Goal: Communication & Community: Participate in discussion

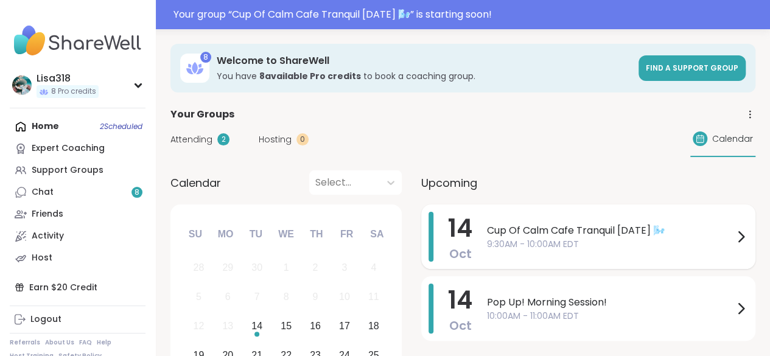
click at [540, 228] on span "Cup Of Calm Cafe Tranquil [DATE] 🌬️" at bounding box center [610, 230] width 246 height 15
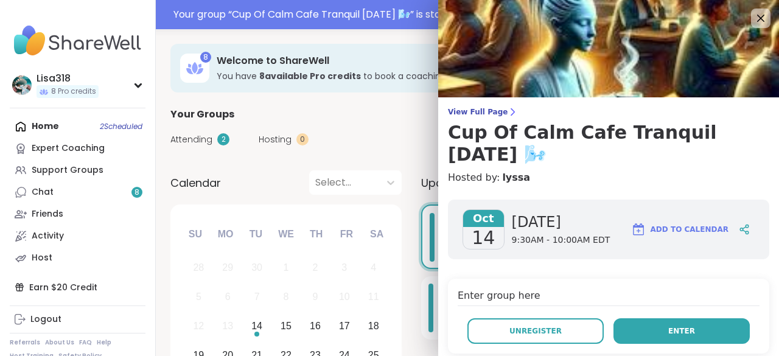
click at [682, 329] on button "Enter" at bounding box center [681, 331] width 136 height 26
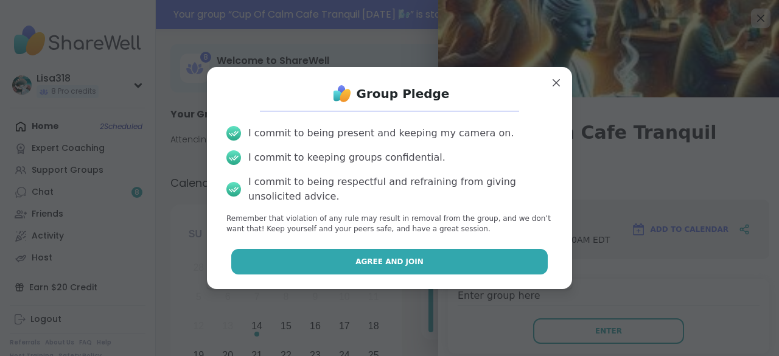
click at [490, 256] on button "Agree and Join" at bounding box center [389, 262] width 317 height 26
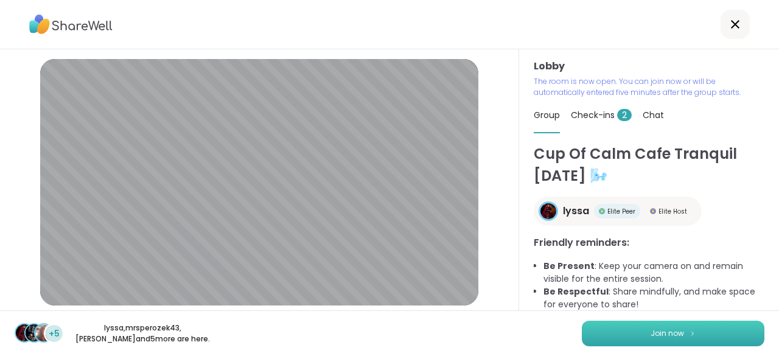
click at [660, 327] on button "Join now" at bounding box center [673, 334] width 183 height 26
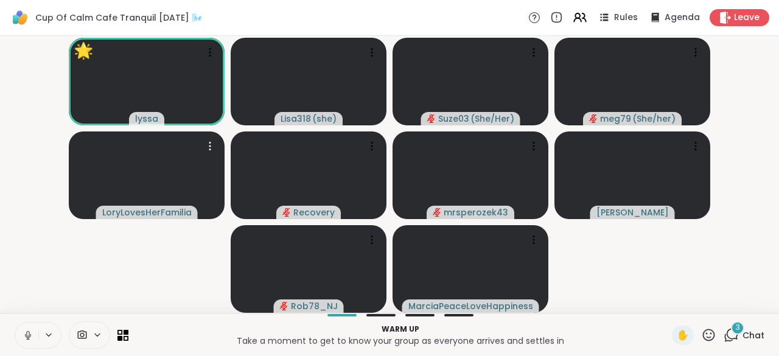
click at [28, 332] on icon at bounding box center [27, 333] width 3 height 5
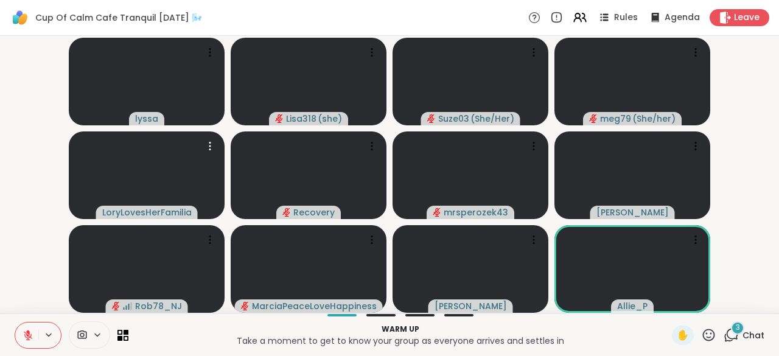
click at [723, 335] on icon at bounding box center [730, 334] width 15 height 15
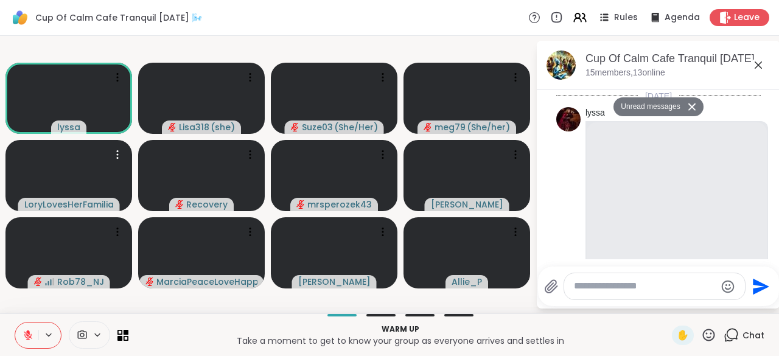
scroll to position [604, 0]
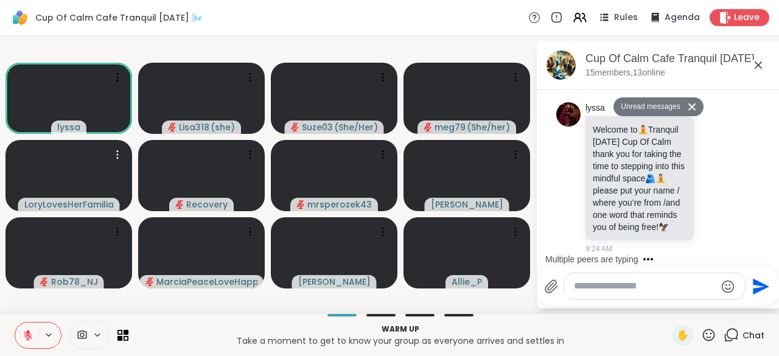
click at [584, 291] on textarea "Type your message" at bounding box center [645, 286] width 142 height 13
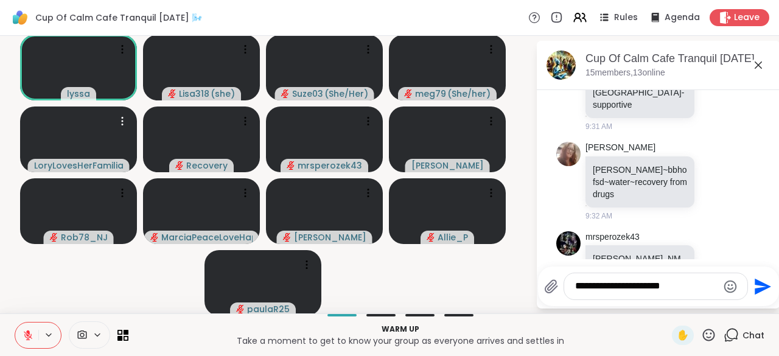
scroll to position [806, 0]
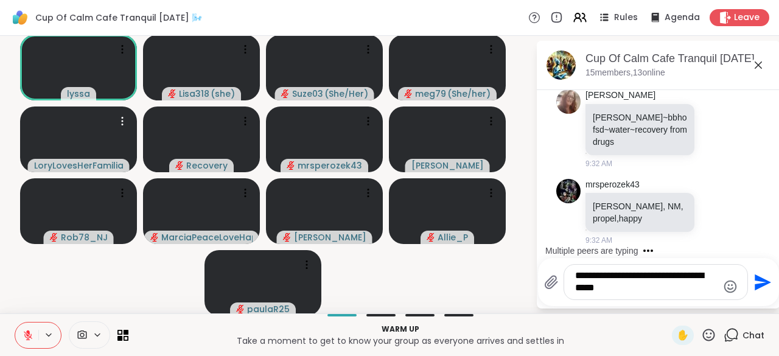
type textarea "**********"
click at [755, 286] on icon "Send" at bounding box center [763, 282] width 16 height 16
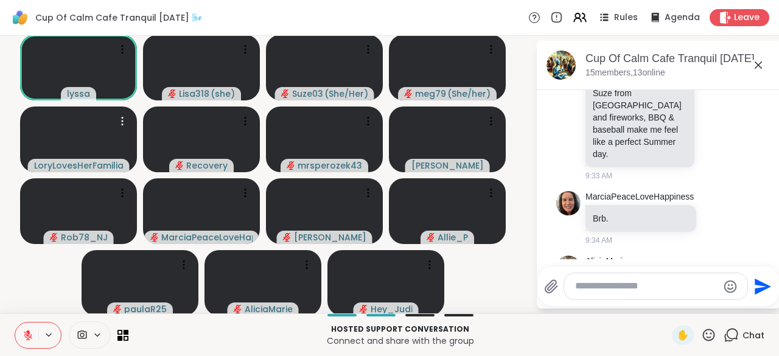
scroll to position [2305, 0]
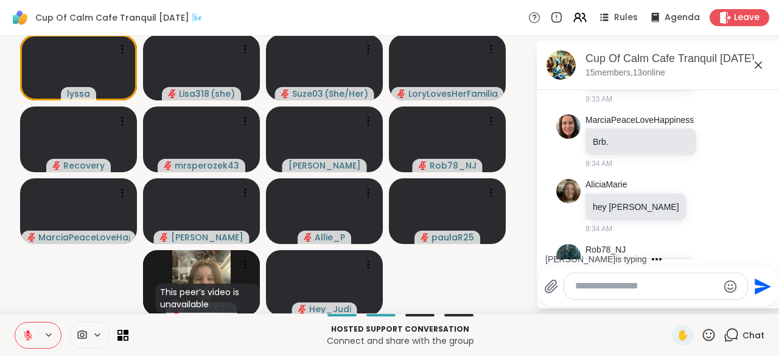
click at [697, 276] on div at bounding box center [702, 283] width 11 height 15
click at [714, 284] on icon at bounding box center [716, 284] width 4 height 1
click at [703, 251] on button "Select Reaction: Heart" at bounding box center [715, 263] width 24 height 24
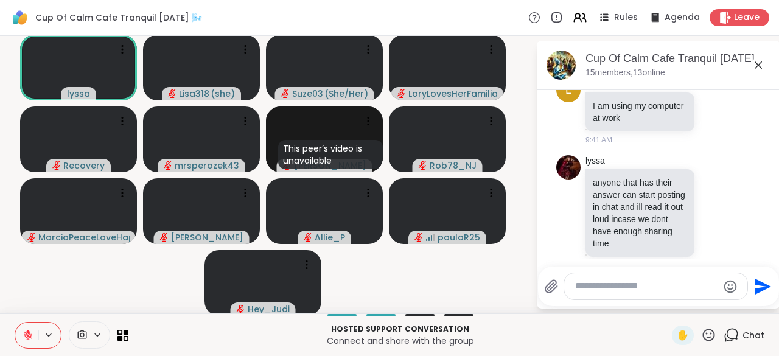
scroll to position [2990, 0]
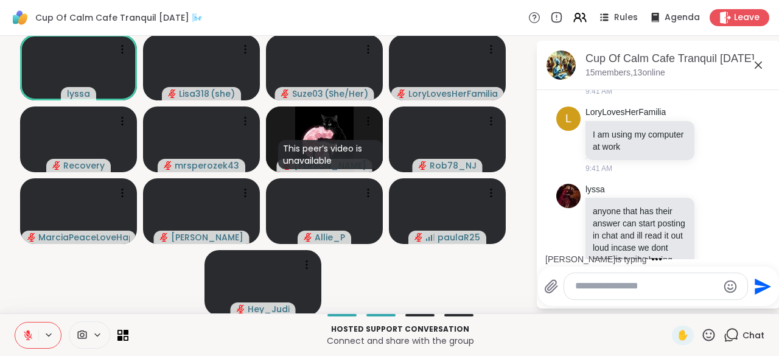
click at [579, 287] on textarea "Type your message" at bounding box center [646, 286] width 142 height 13
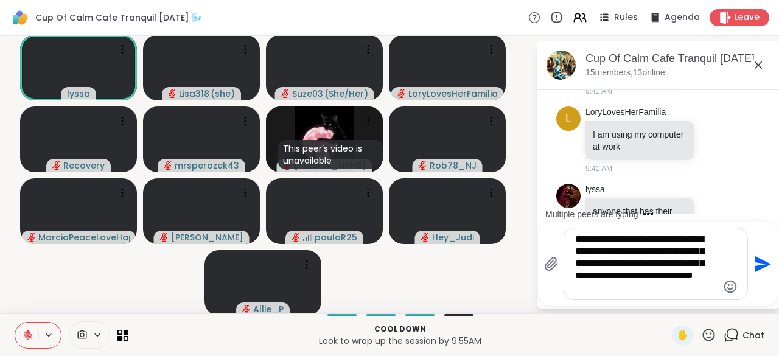
scroll to position [3172, 0]
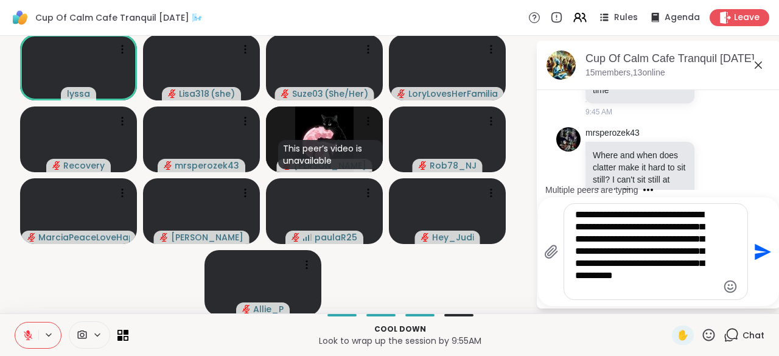
type textarea "**********"
click at [760, 260] on button "Send" at bounding box center [761, 251] width 27 height 27
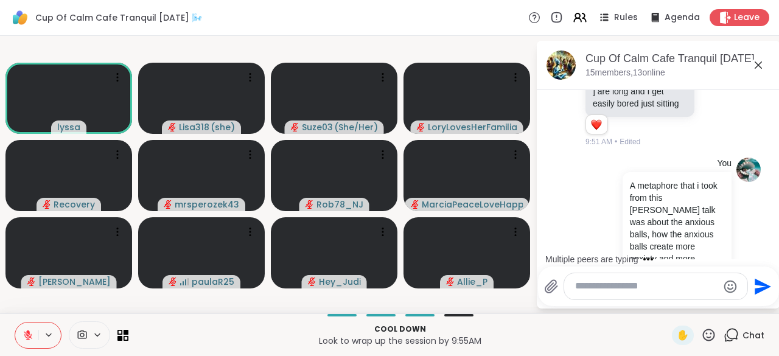
scroll to position [3303, 0]
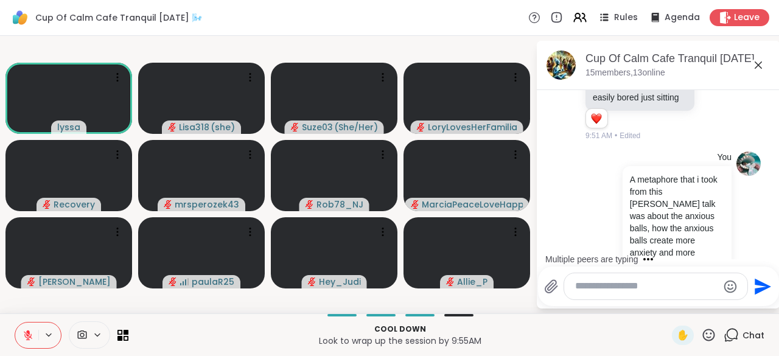
click at [748, 154] on li "You A metaphore that i took from this [PERSON_NAME] talk was about the anxious …" at bounding box center [658, 234] width 221 height 175
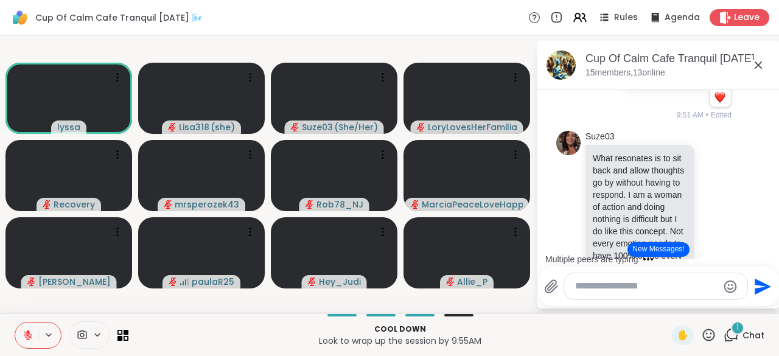
scroll to position [3512, 0]
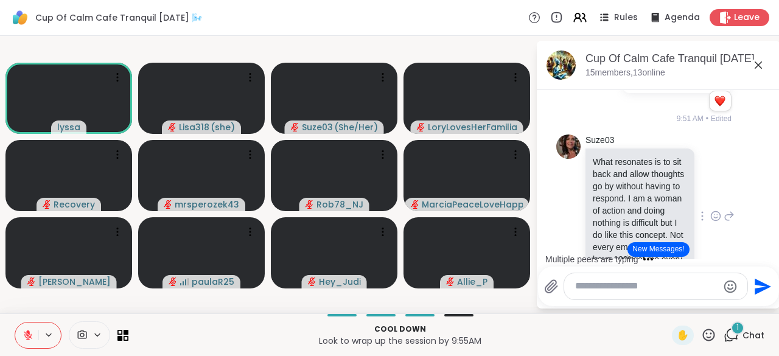
click at [714, 215] on icon at bounding box center [714, 215] width 0 height 0
click at [705, 184] on button "Select Reaction: Heart" at bounding box center [715, 196] width 24 height 24
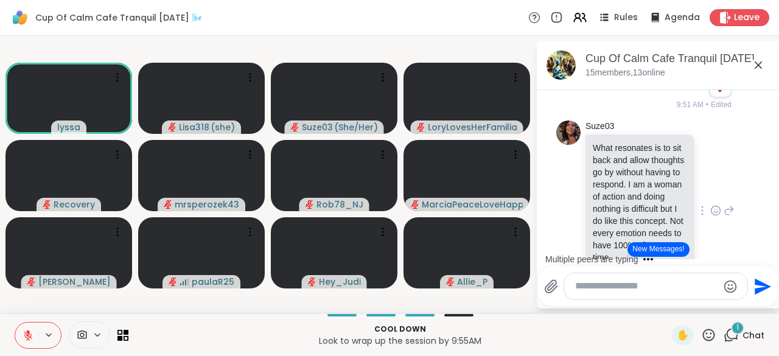
scroll to position [3537, 0]
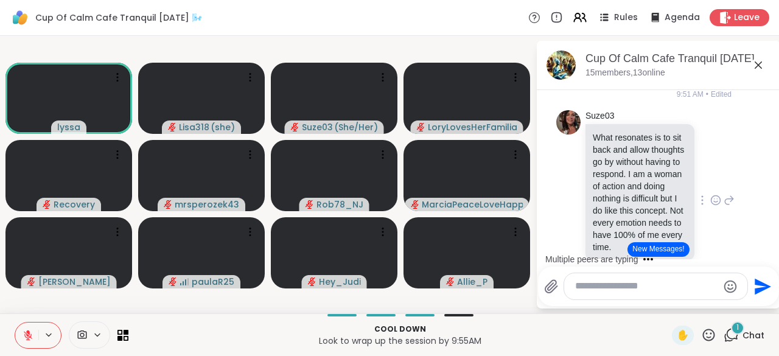
click at [710, 194] on icon at bounding box center [715, 200] width 11 height 12
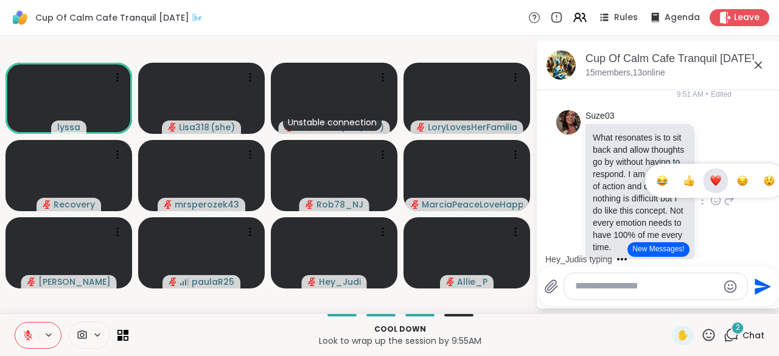
click at [723, 193] on icon at bounding box center [728, 200] width 11 height 15
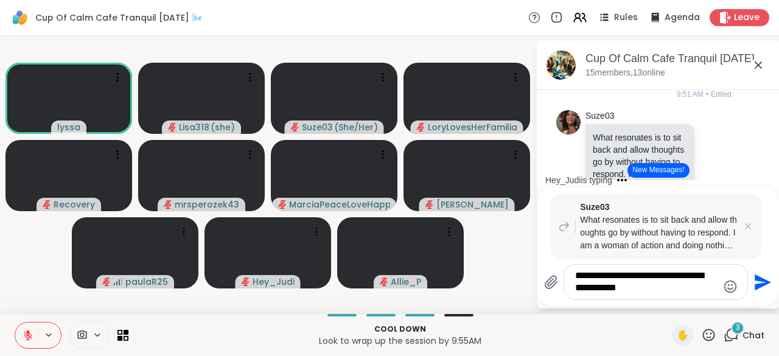
type textarea "**********"
click at [757, 295] on button "Send" at bounding box center [761, 281] width 27 height 27
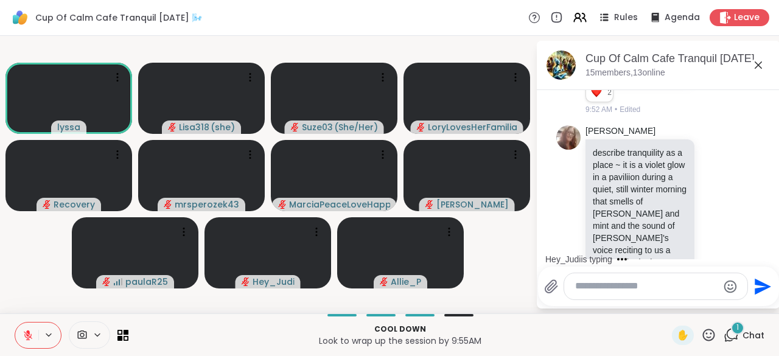
scroll to position [3730, 0]
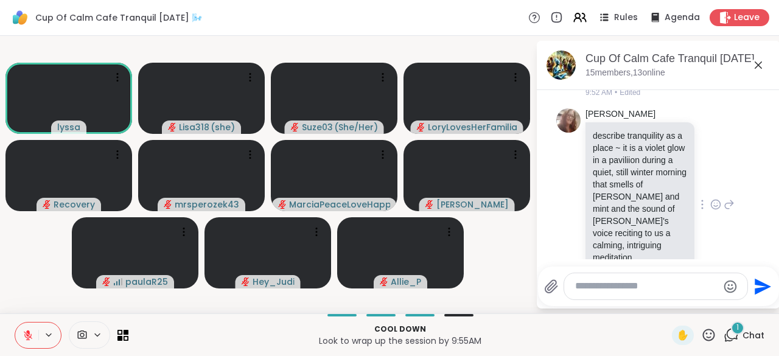
click at [714, 203] on icon at bounding box center [714, 203] width 0 height 0
click at [710, 180] on div "Select Reaction: Heart" at bounding box center [715, 185] width 11 height 11
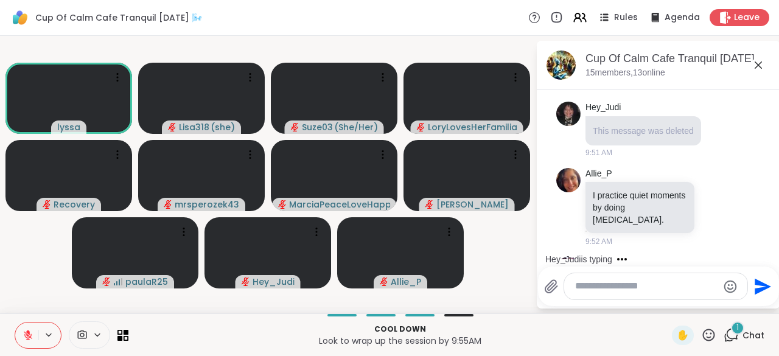
scroll to position [3945, 0]
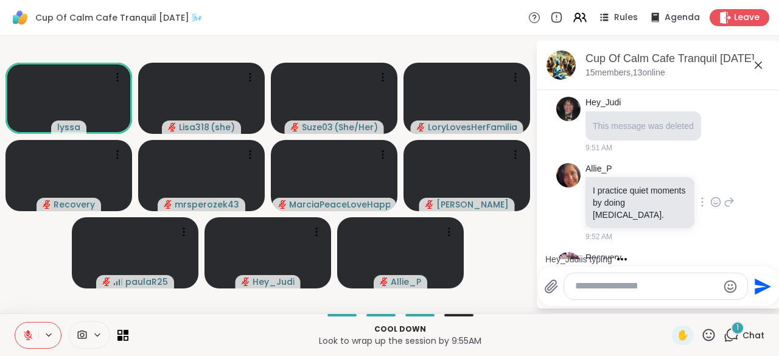
click at [697, 195] on div at bounding box center [702, 202] width 11 height 15
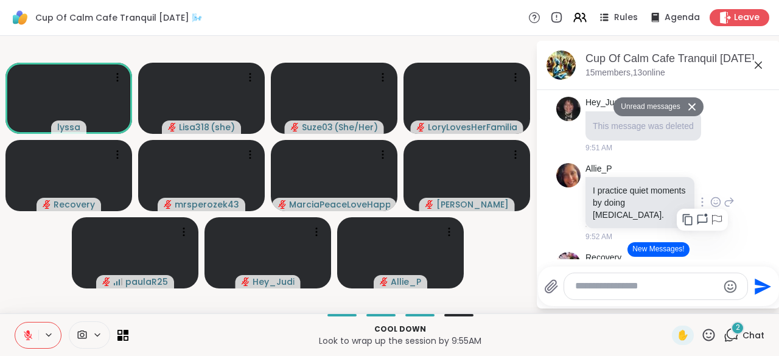
click at [710, 196] on icon at bounding box center [715, 202] width 11 height 12
click at [710, 177] on div "Select Reaction: Heart" at bounding box center [715, 182] width 11 height 11
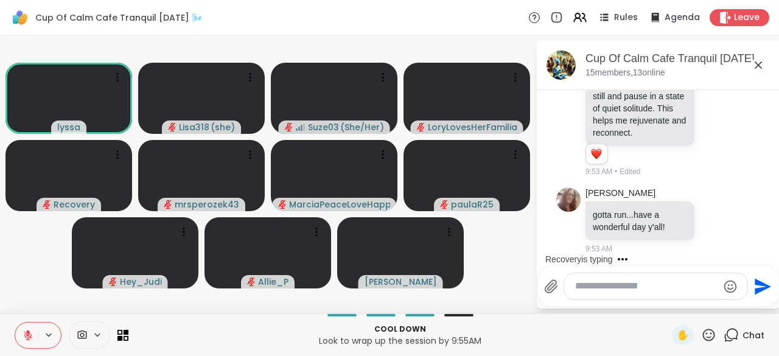
scroll to position [4959, 0]
click at [697, 225] on div at bounding box center [702, 220] width 11 height 15
click at [714, 222] on icon at bounding box center [716, 221] width 4 height 1
click at [710, 206] on div "Select Reaction: Heart" at bounding box center [715, 200] width 11 height 11
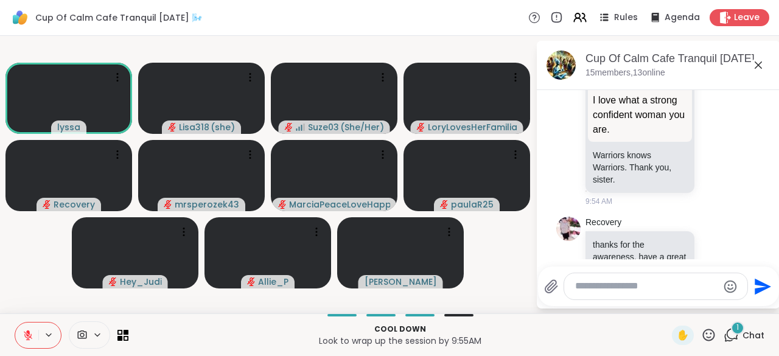
scroll to position [5224, 0]
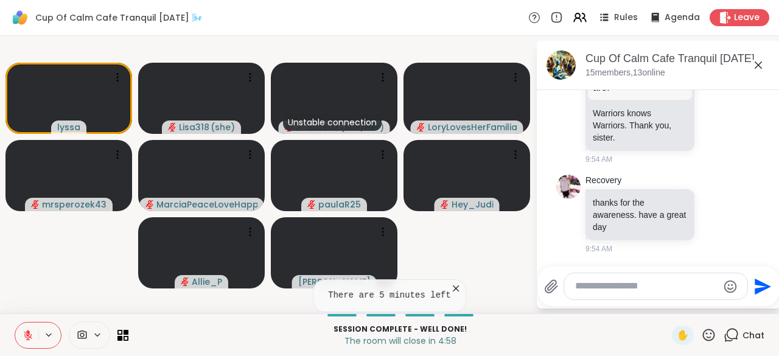
click at [450, 293] on icon at bounding box center [456, 288] width 12 height 12
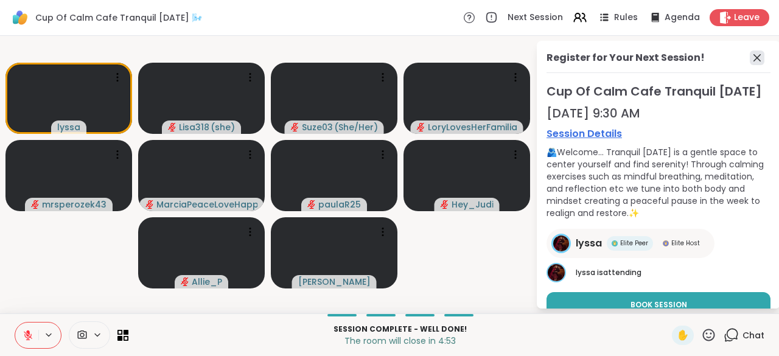
click at [751, 64] on icon at bounding box center [757, 58] width 15 height 15
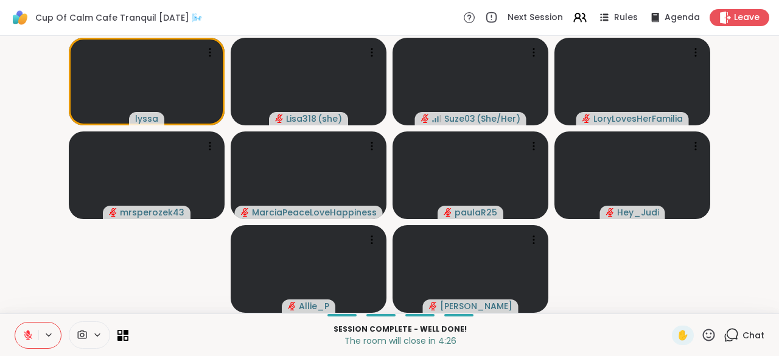
click at [703, 340] on icon at bounding box center [709, 335] width 12 height 12
click at [667, 308] on span "❤️" at bounding box center [673, 303] width 12 height 15
click at [703, 341] on icon at bounding box center [709, 335] width 12 height 12
click at [723, 337] on icon at bounding box center [730, 334] width 15 height 15
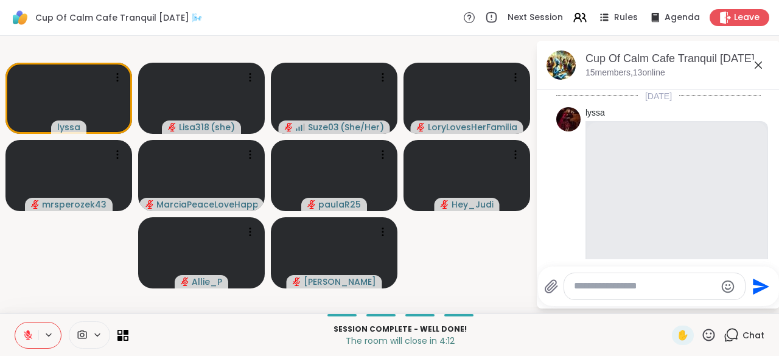
scroll to position [5212, 0]
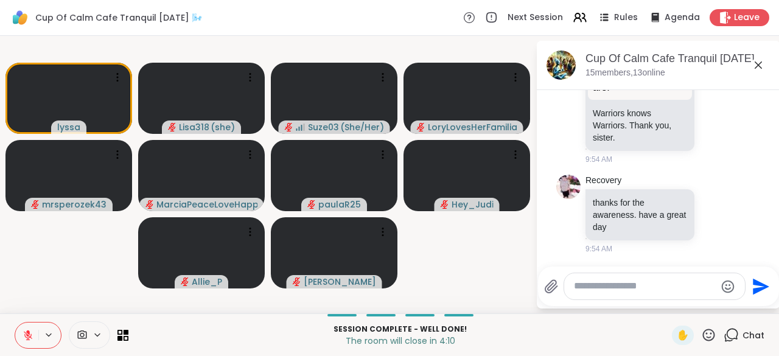
click at [628, 291] on textarea "Type your message" at bounding box center [645, 286] width 142 height 13
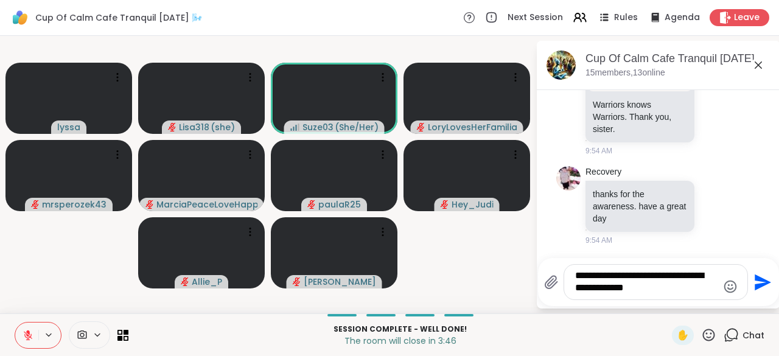
type textarea "**********"
click at [758, 292] on icon "Send" at bounding box center [760, 282] width 19 height 19
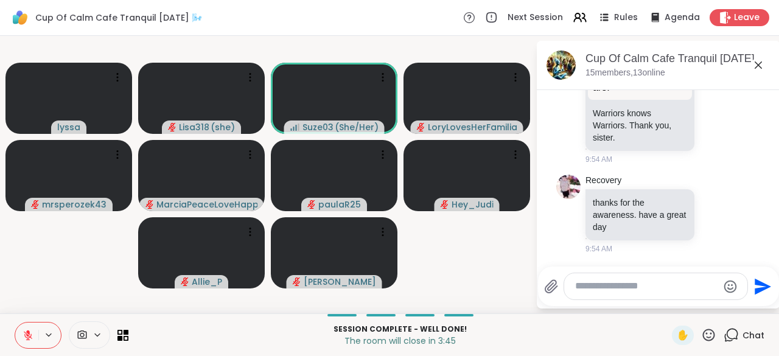
scroll to position [5301, 0]
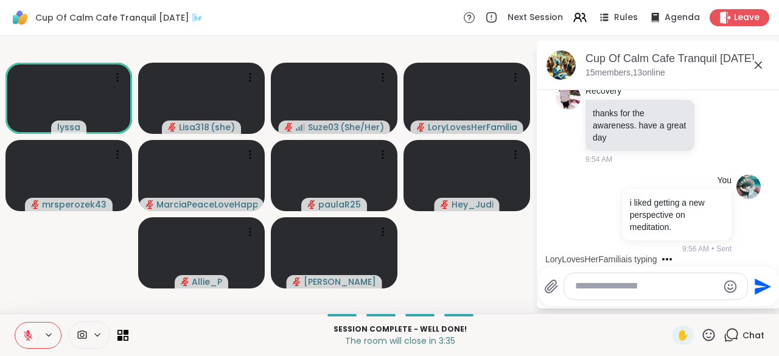
click at [703, 341] on icon at bounding box center [708, 334] width 15 height 15
click at [667, 303] on span "❤️" at bounding box center [673, 303] width 12 height 15
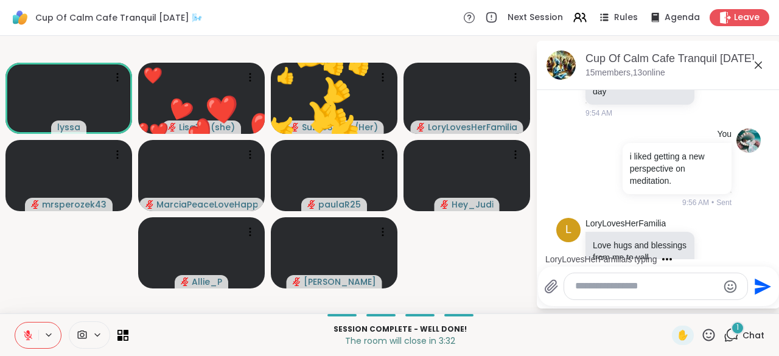
scroll to position [5390, 0]
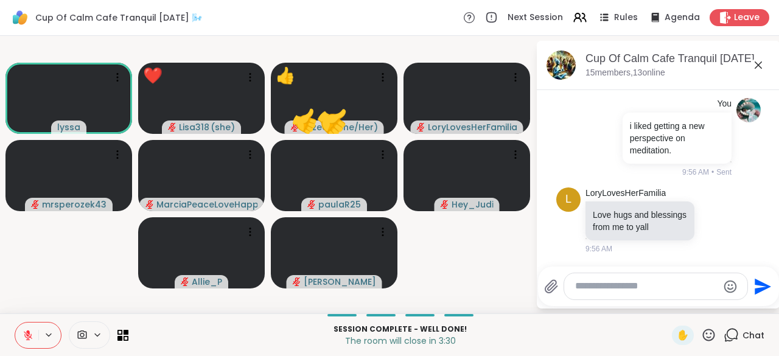
click at [701, 340] on icon at bounding box center [708, 334] width 15 height 15
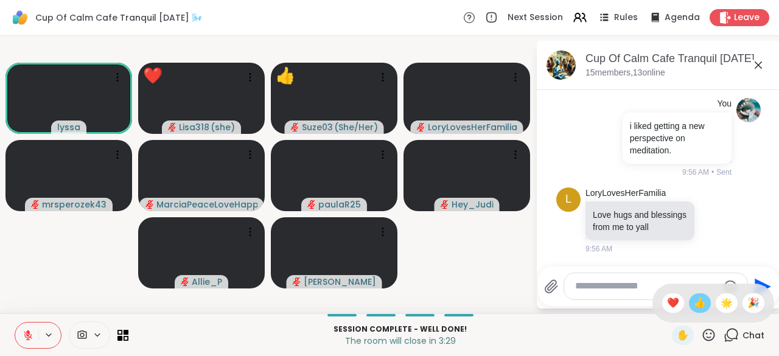
click at [691, 312] on div "👍" at bounding box center [700, 302] width 22 height 19
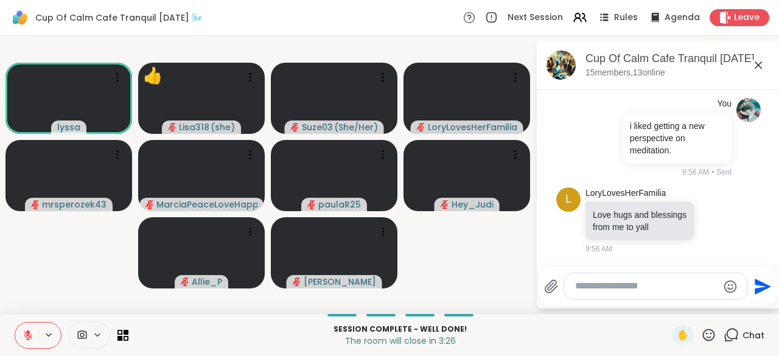
click at [702, 343] on icon at bounding box center [708, 334] width 15 height 15
click at [667, 309] on span "❤️" at bounding box center [673, 303] width 12 height 15
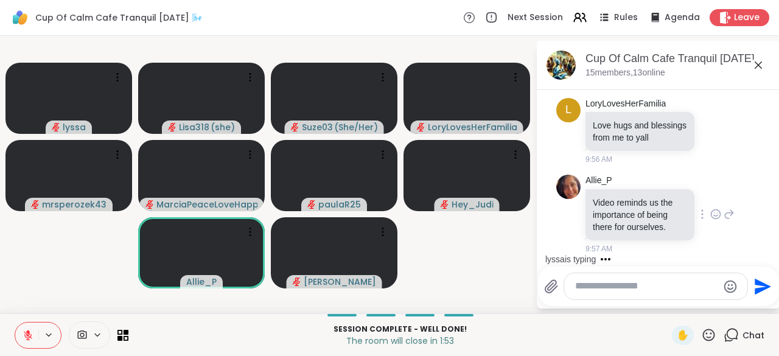
click at [701, 217] on icon at bounding box center [702, 214] width 2 height 10
click at [711, 218] on icon at bounding box center [715, 213] width 9 height 9
click at [703, 205] on button "Select Reaction: Heart" at bounding box center [715, 195] width 24 height 24
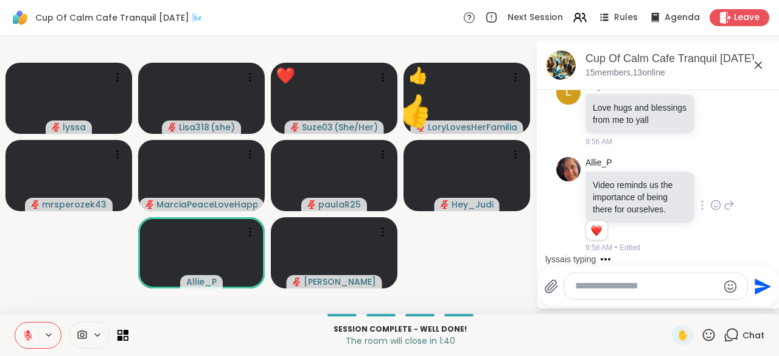
scroll to position [5597, 0]
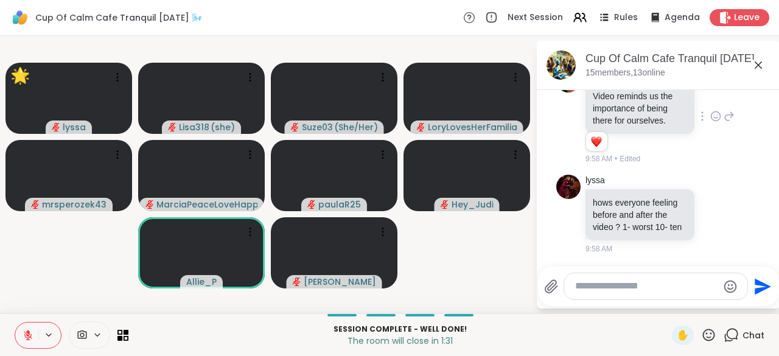
click at [613, 290] on textarea "Type your message" at bounding box center [646, 286] width 142 height 13
type textarea "*"
click at [761, 298] on button "Send" at bounding box center [761, 286] width 27 height 27
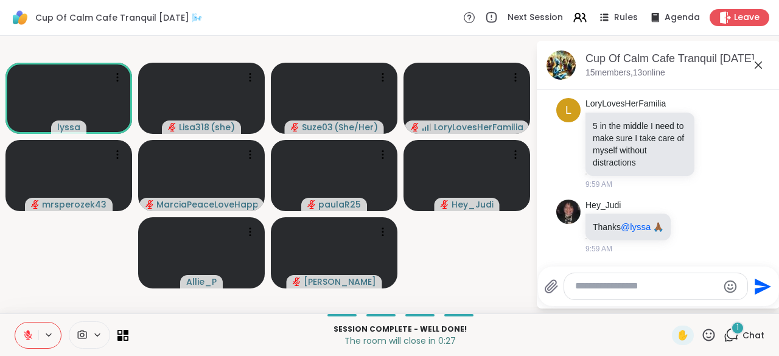
scroll to position [5991, 0]
click at [602, 291] on textarea "Type your message" at bounding box center [646, 286] width 142 height 13
type textarea "******"
click at [758, 291] on icon "Send" at bounding box center [763, 286] width 16 height 16
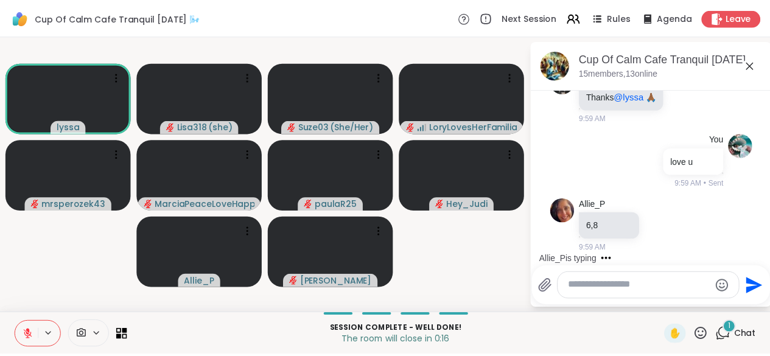
scroll to position [6120, 0]
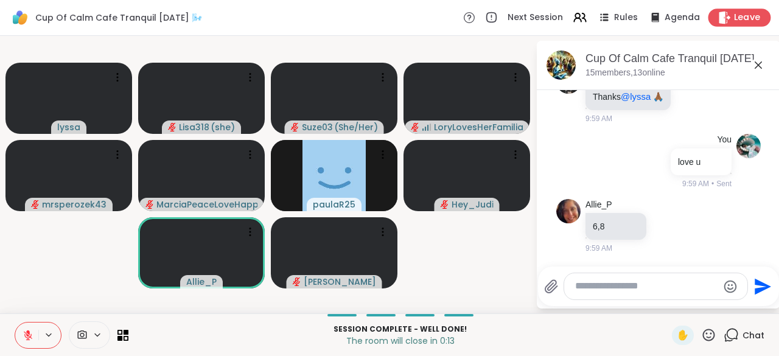
click at [736, 18] on span "Leave" at bounding box center [747, 18] width 27 height 13
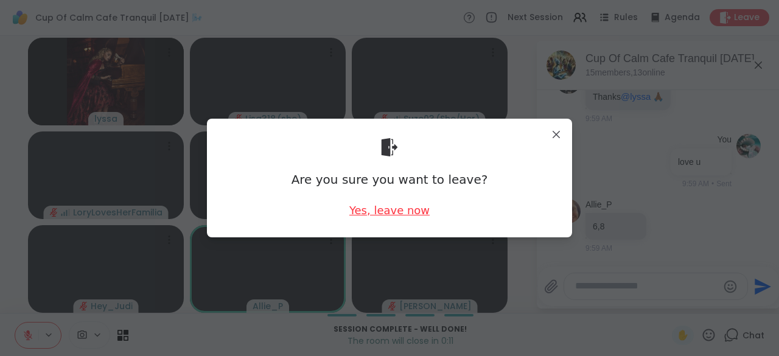
click at [406, 215] on div "Yes, leave now" at bounding box center [389, 210] width 80 height 15
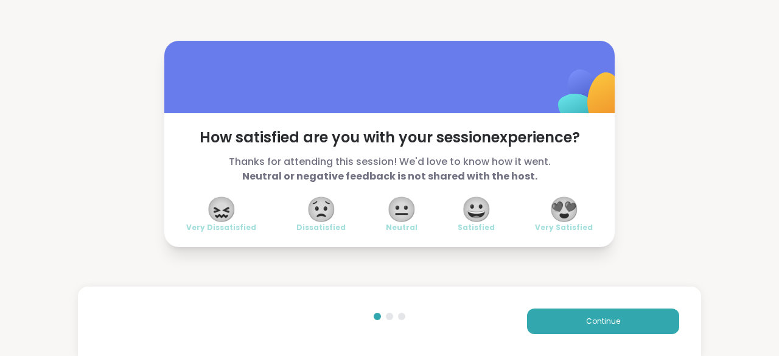
click at [563, 217] on span "😍" at bounding box center [564, 209] width 30 height 22
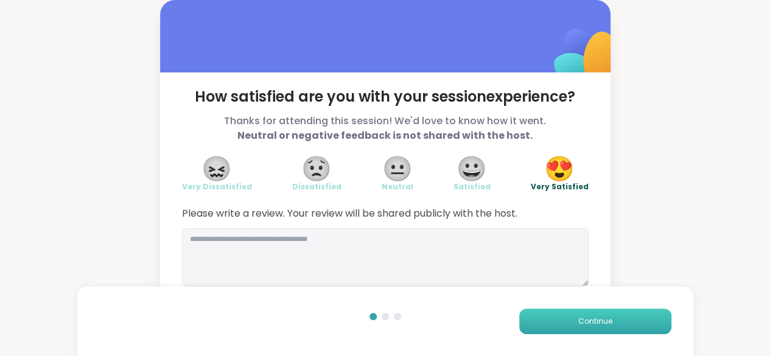
click at [591, 322] on span "Continue" at bounding box center [595, 321] width 34 height 11
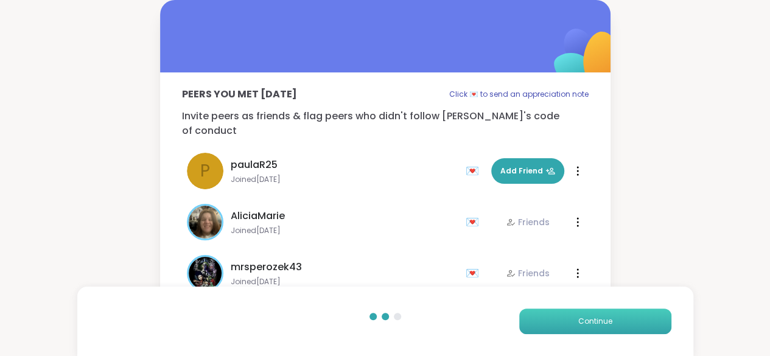
click at [595, 324] on span "Continue" at bounding box center [595, 321] width 34 height 11
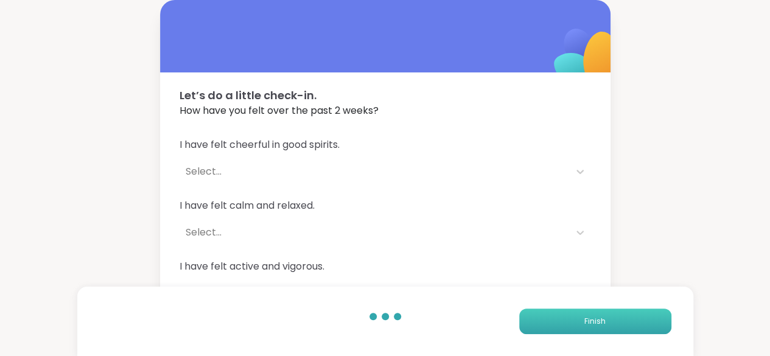
click at [611, 313] on button "Finish" at bounding box center [595, 322] width 152 height 26
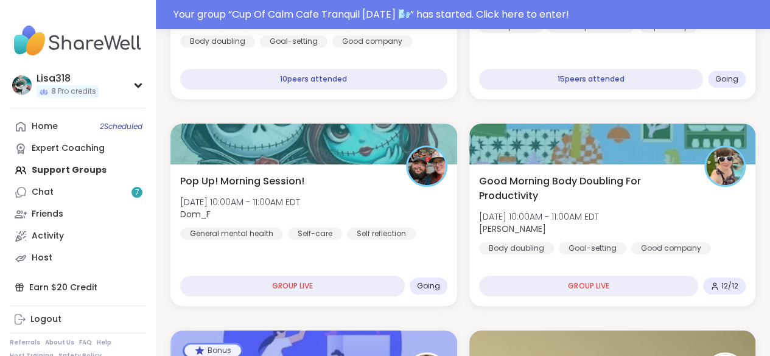
scroll to position [333, 0]
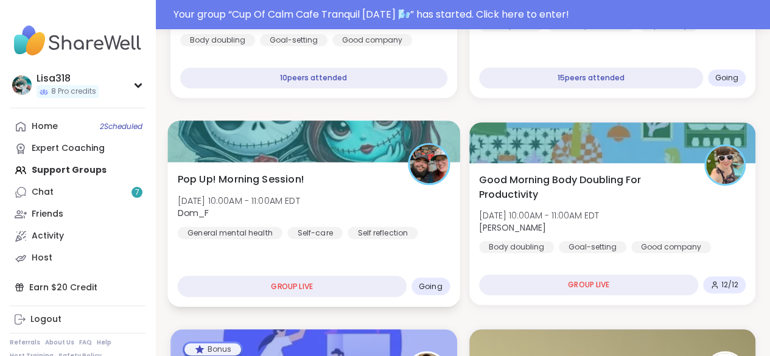
click at [433, 287] on span "Going" at bounding box center [431, 286] width 24 height 10
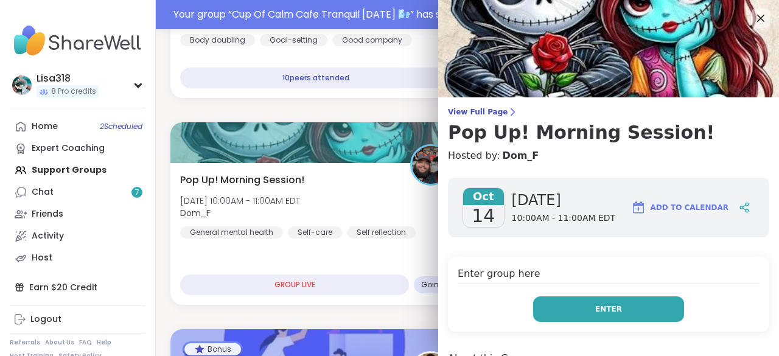
click at [595, 308] on span "Enter" at bounding box center [608, 309] width 27 height 11
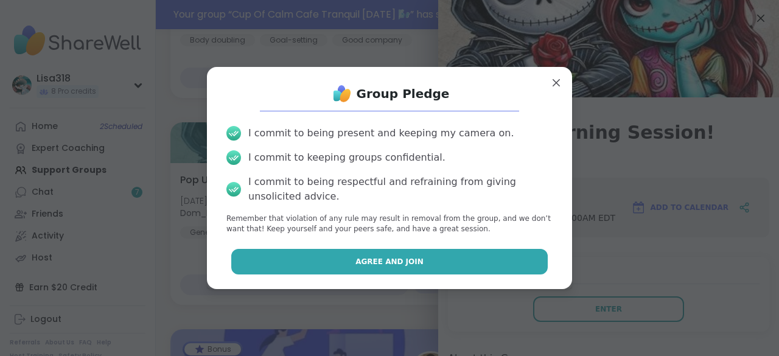
click at [489, 258] on button "Agree and Join" at bounding box center [389, 262] width 317 height 26
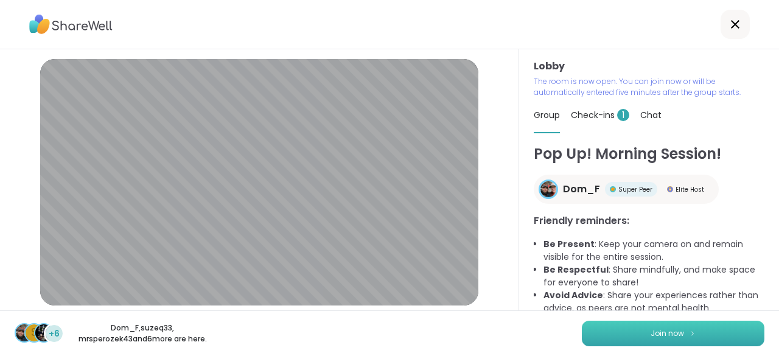
click at [724, 337] on button "Join now" at bounding box center [673, 334] width 183 height 26
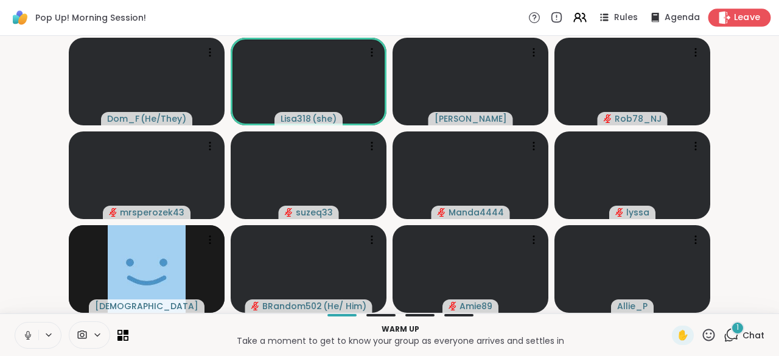
click at [739, 19] on span "Leave" at bounding box center [747, 18] width 27 height 13
